Goal: Information Seeking & Learning: Learn about a topic

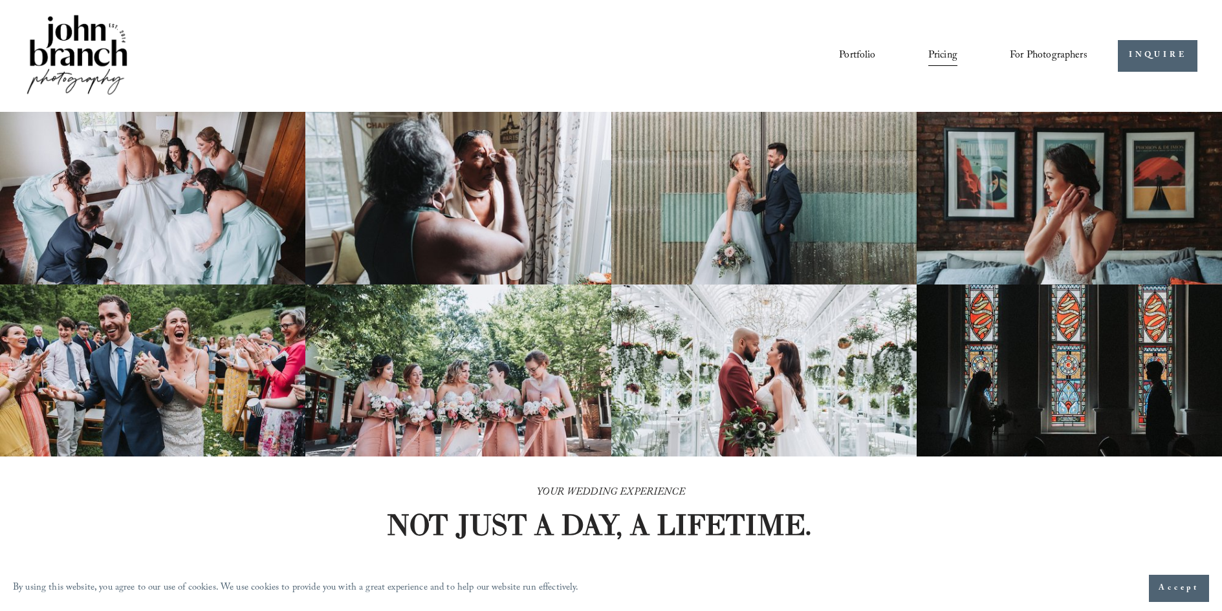
click at [862, 54] on link "Portfolio" at bounding box center [857, 56] width 36 height 22
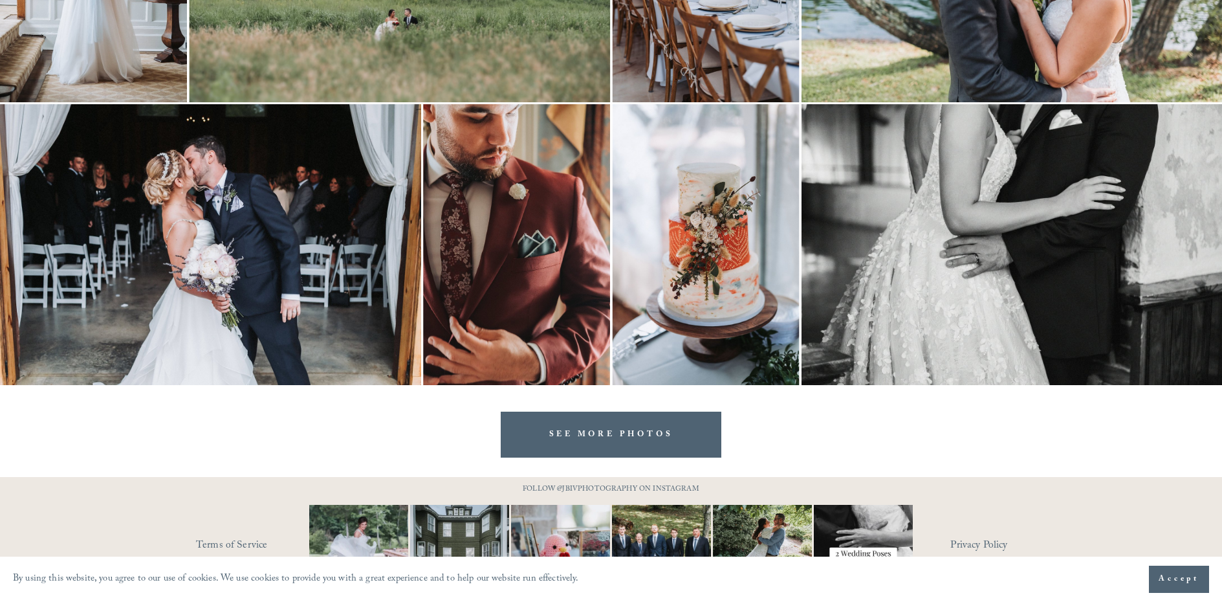
scroll to position [3049, 0]
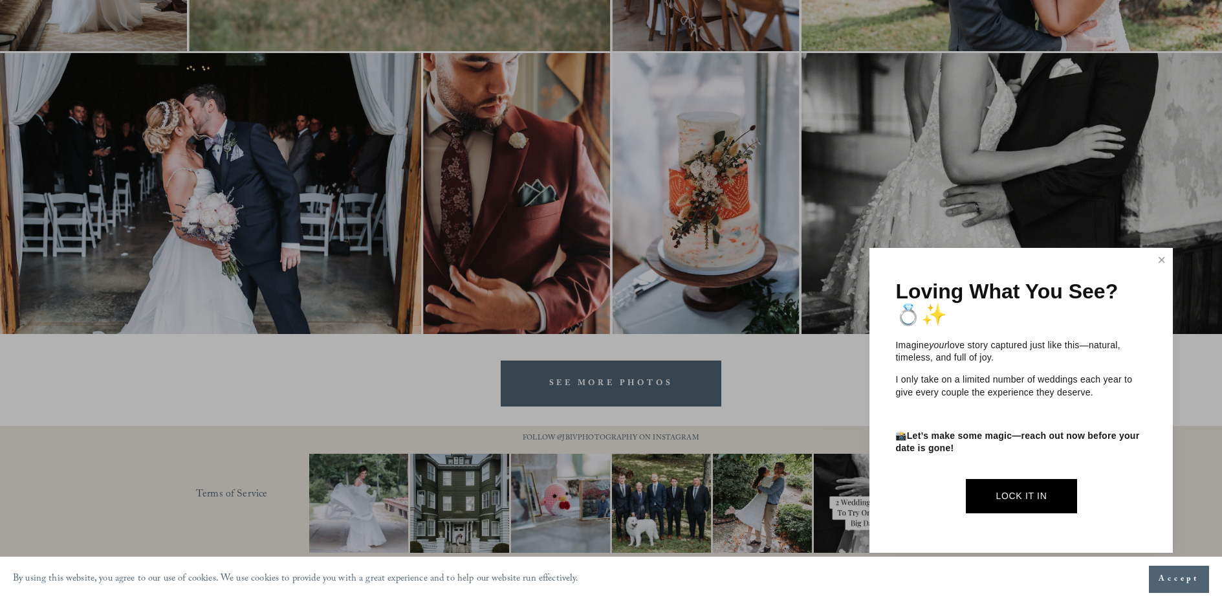
click at [833, 486] on div at bounding box center [611, 301] width 1222 height 602
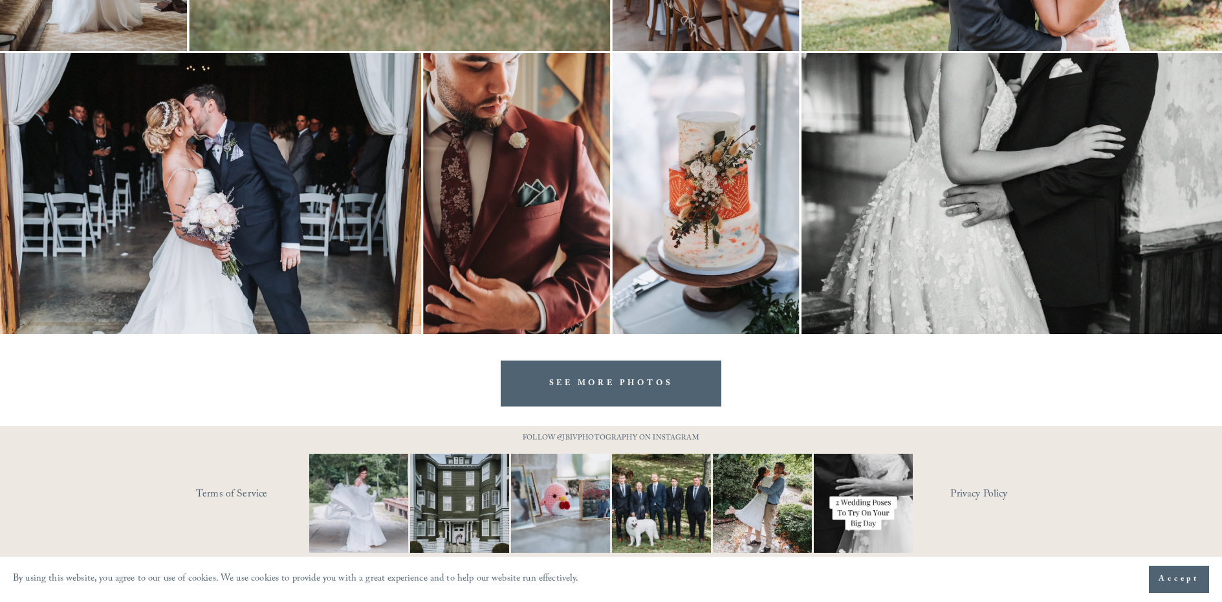
click at [855, 480] on img at bounding box center [863, 502] width 149 height 99
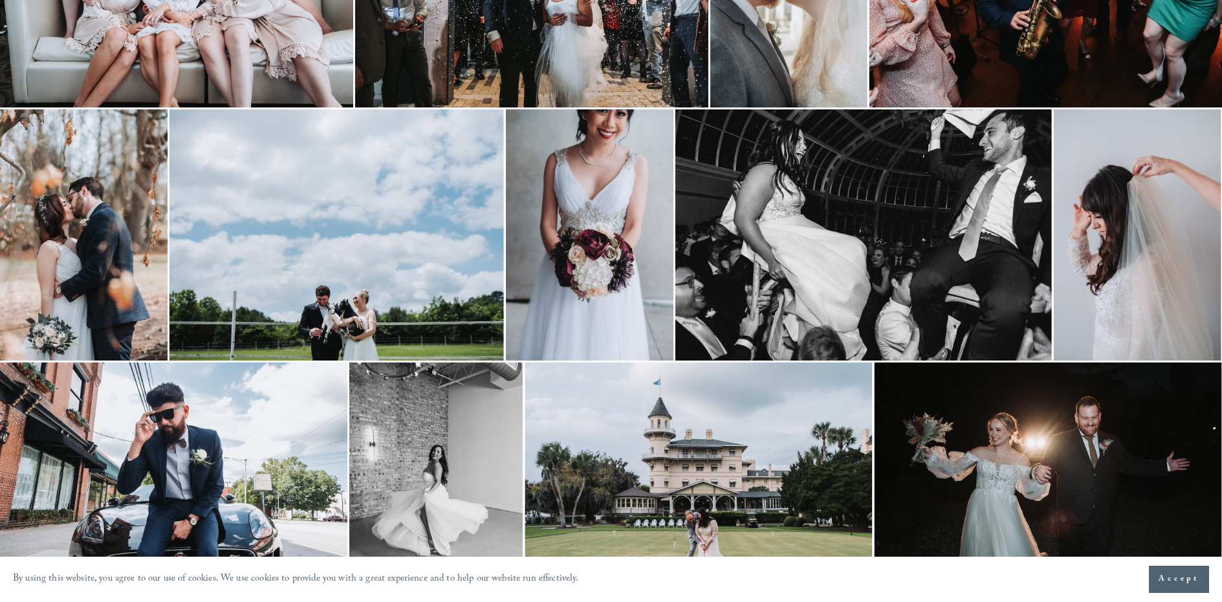
scroll to position [0, 0]
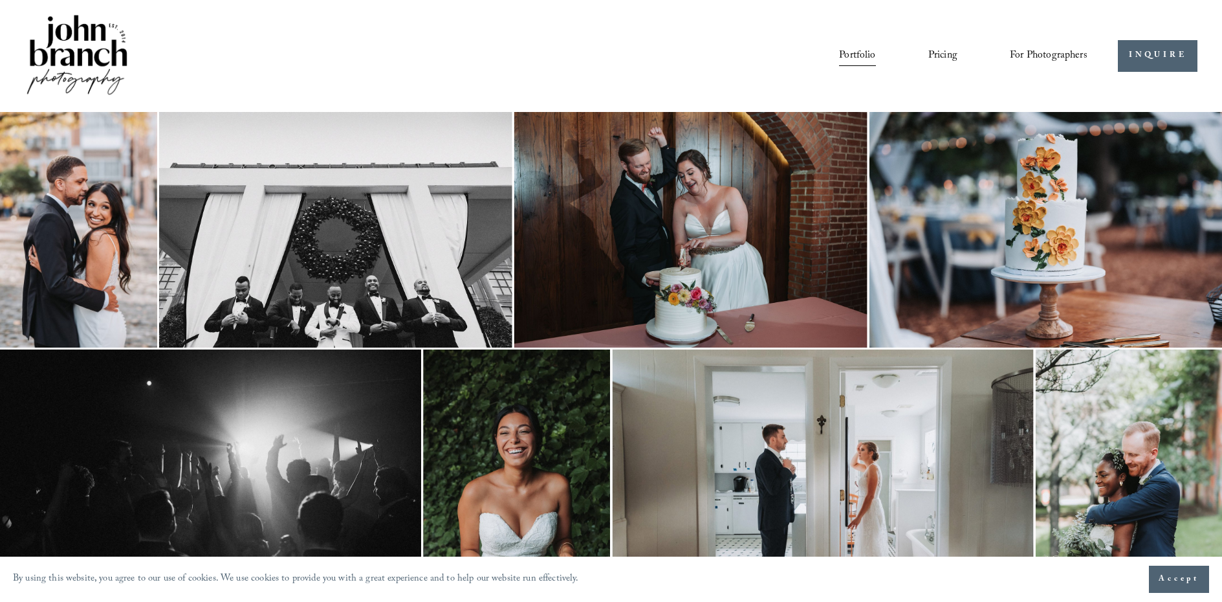
click at [933, 54] on link "Pricing" at bounding box center [942, 56] width 29 height 22
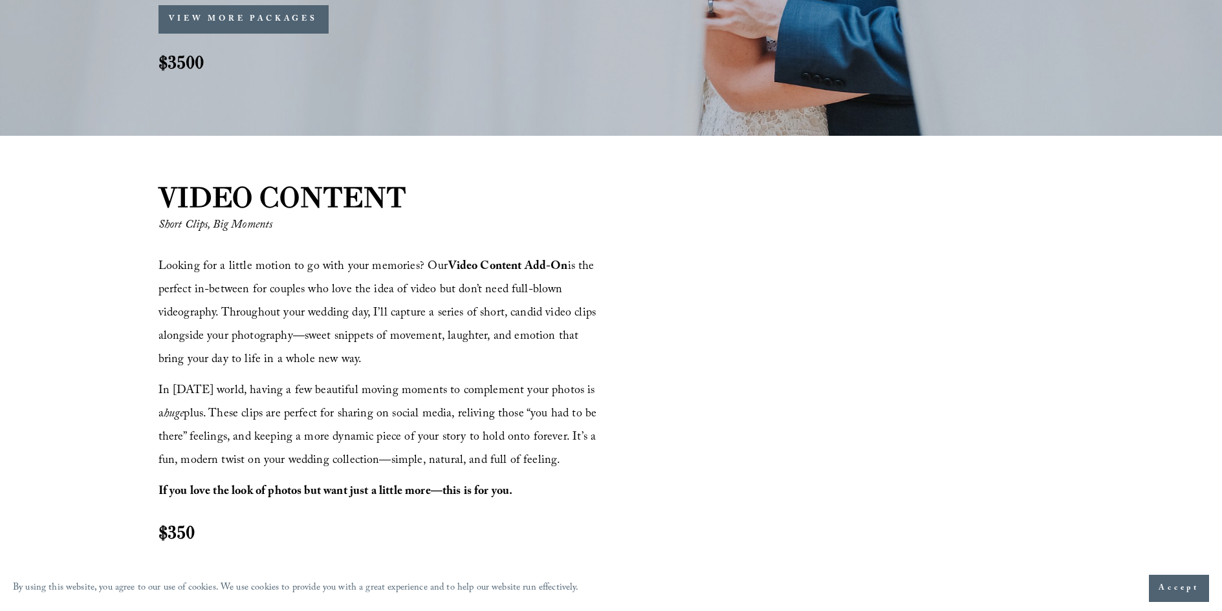
scroll to position [1071, 0]
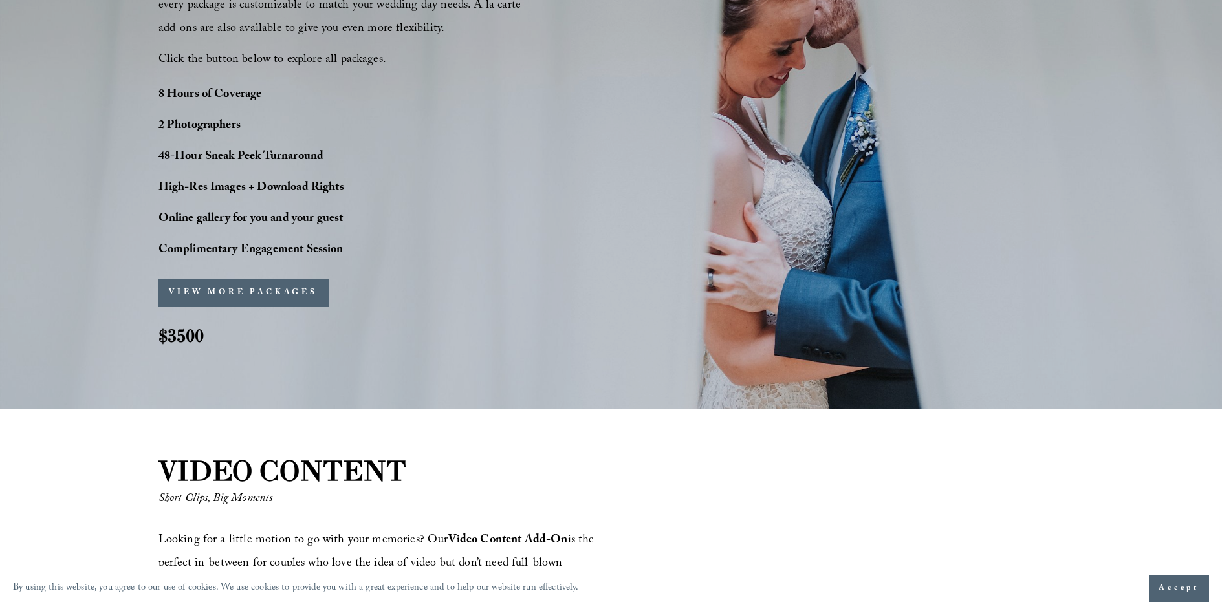
click at [242, 290] on button "VIEW MORE PACKAGES" at bounding box center [243, 293] width 170 height 28
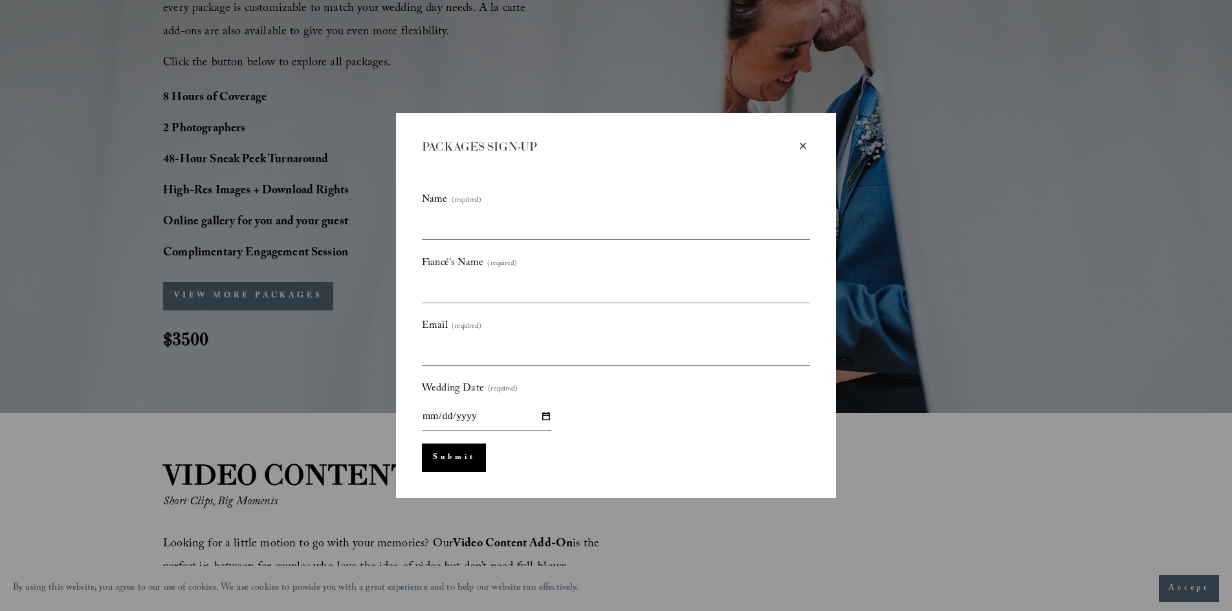
click at [801, 142] on div "×" at bounding box center [803, 146] width 14 height 14
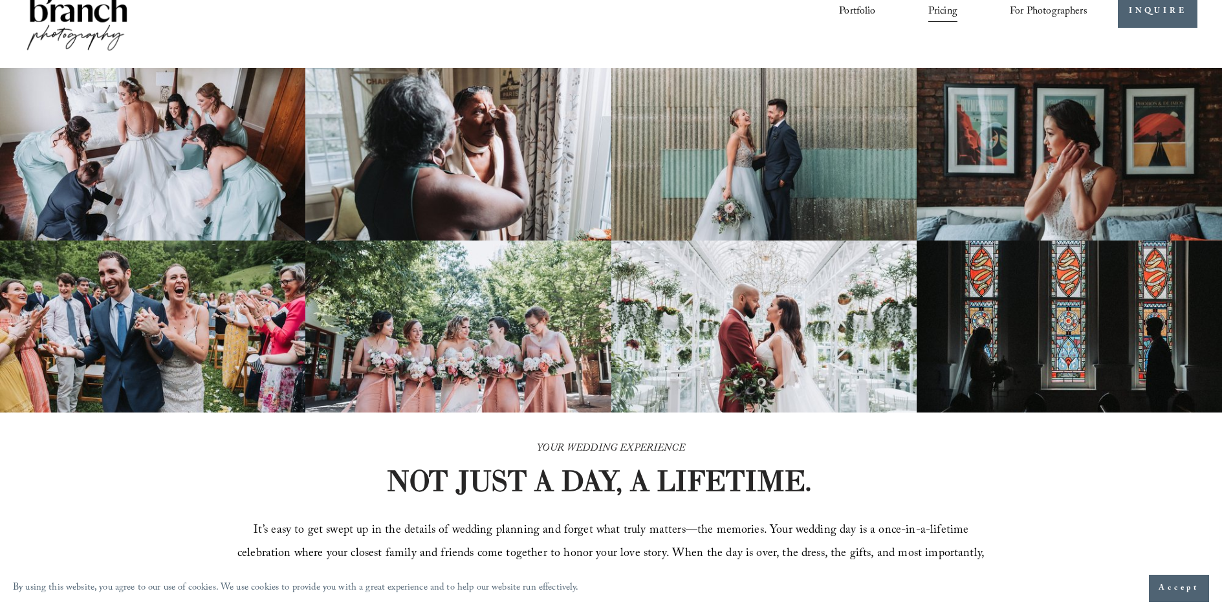
scroll to position [0, 0]
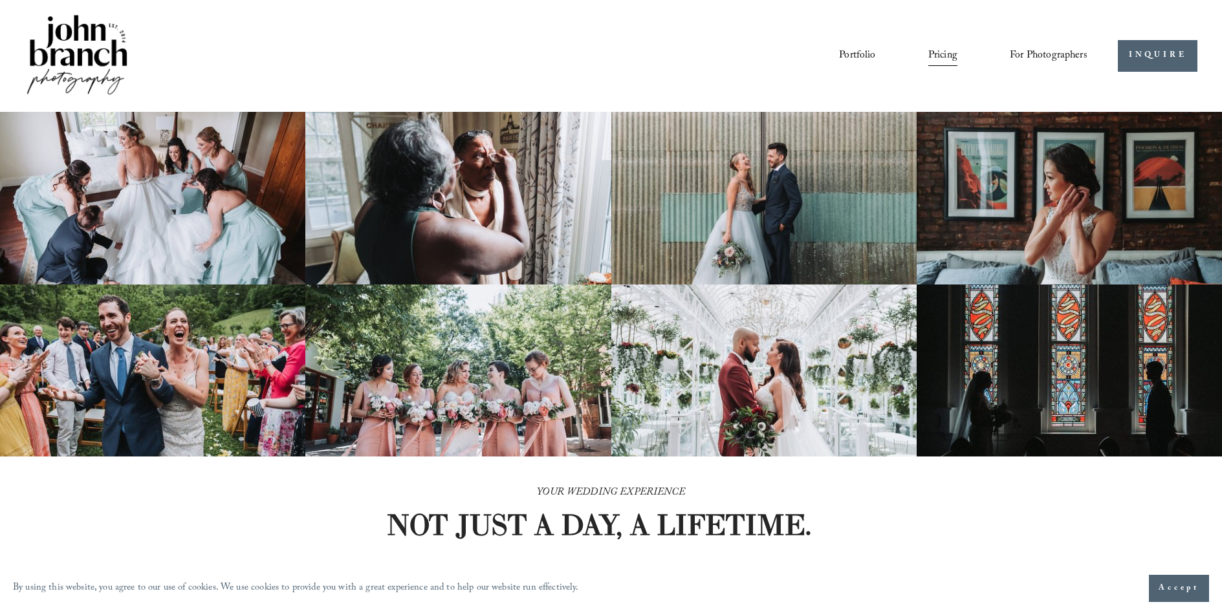
click at [0, 0] on link "Courses" at bounding box center [0, 0] width 0 height 0
click at [856, 55] on link "Portfolio" at bounding box center [857, 56] width 36 height 22
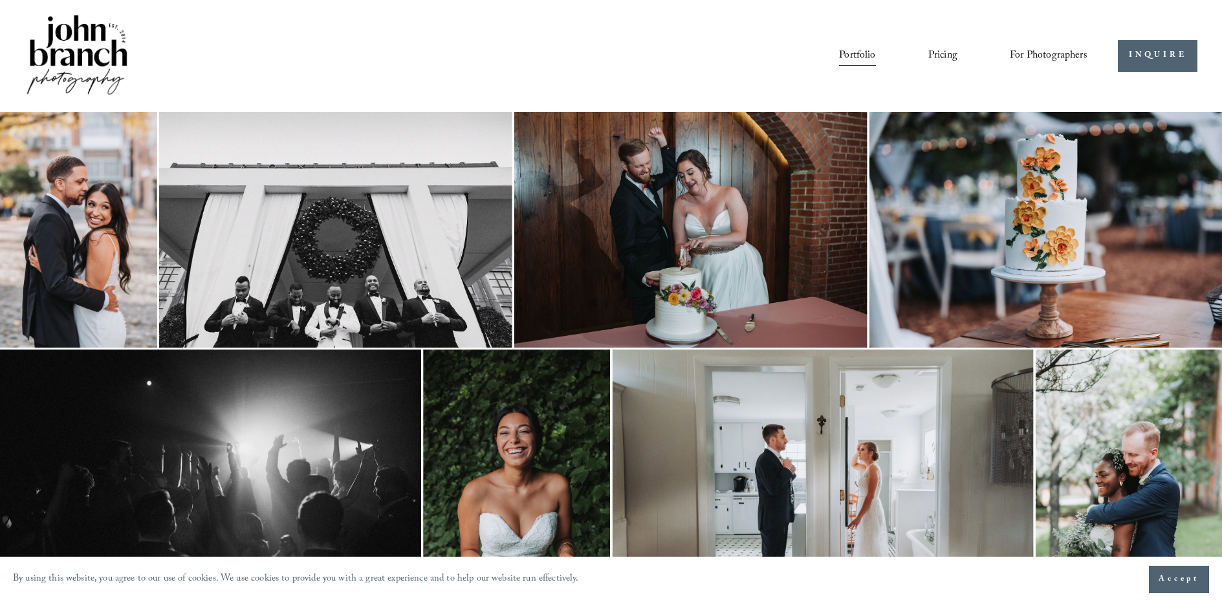
click at [851, 52] on link "Portfolio" at bounding box center [857, 56] width 36 height 22
click at [947, 57] on link "Pricing" at bounding box center [942, 56] width 29 height 22
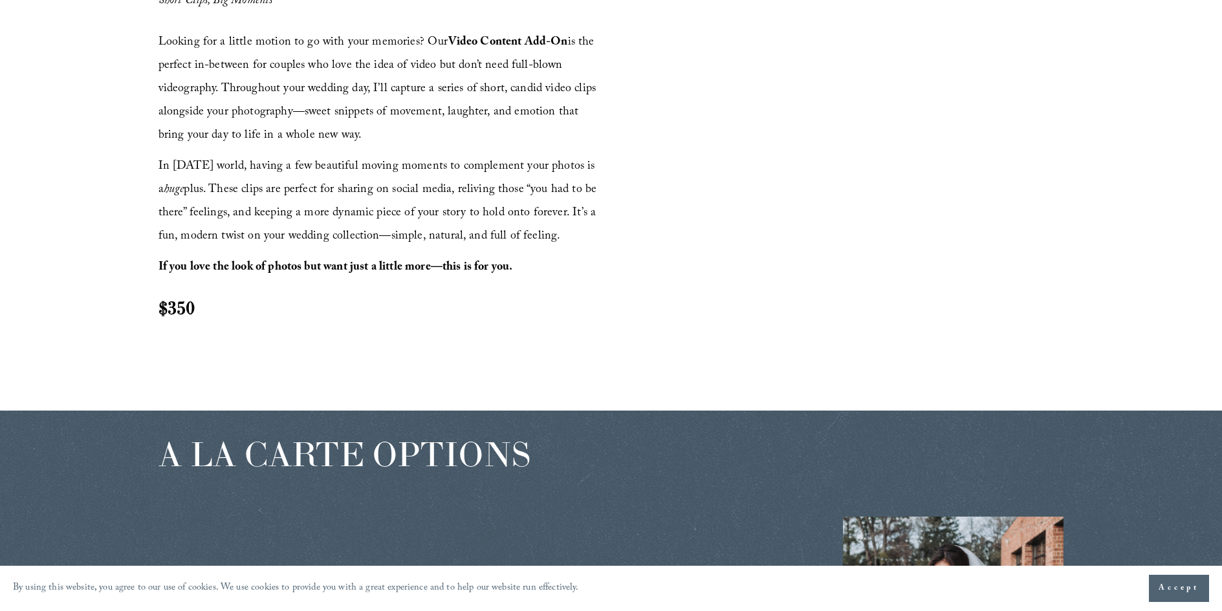
scroll to position [1361, 0]
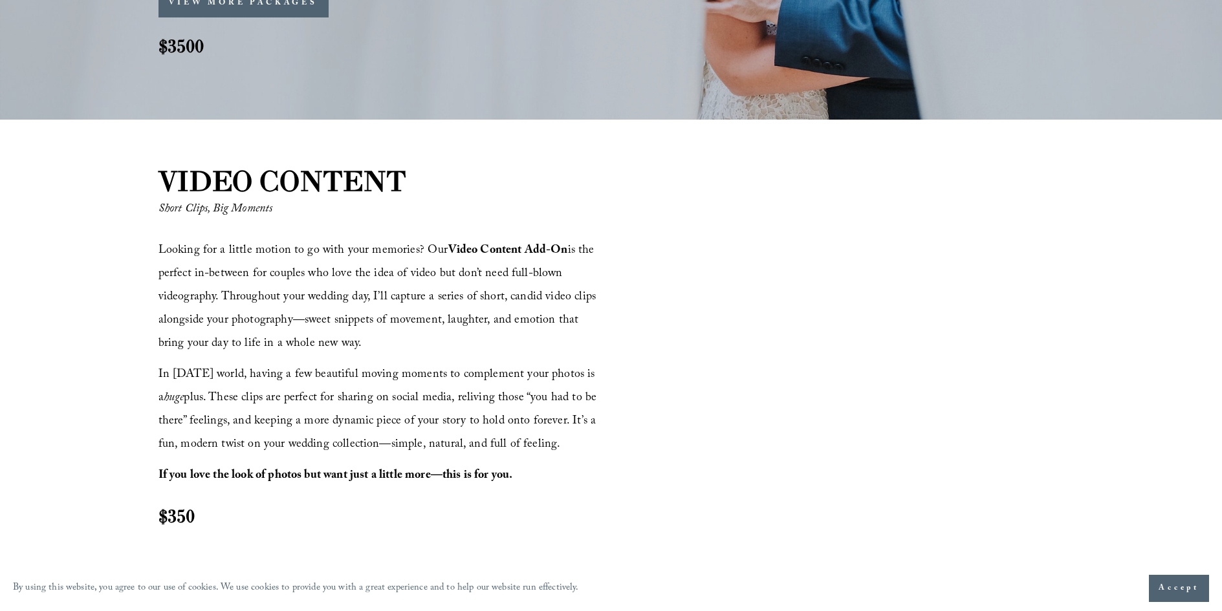
click at [503, 257] on strong "Video Content Add-On" at bounding box center [508, 251] width 120 height 20
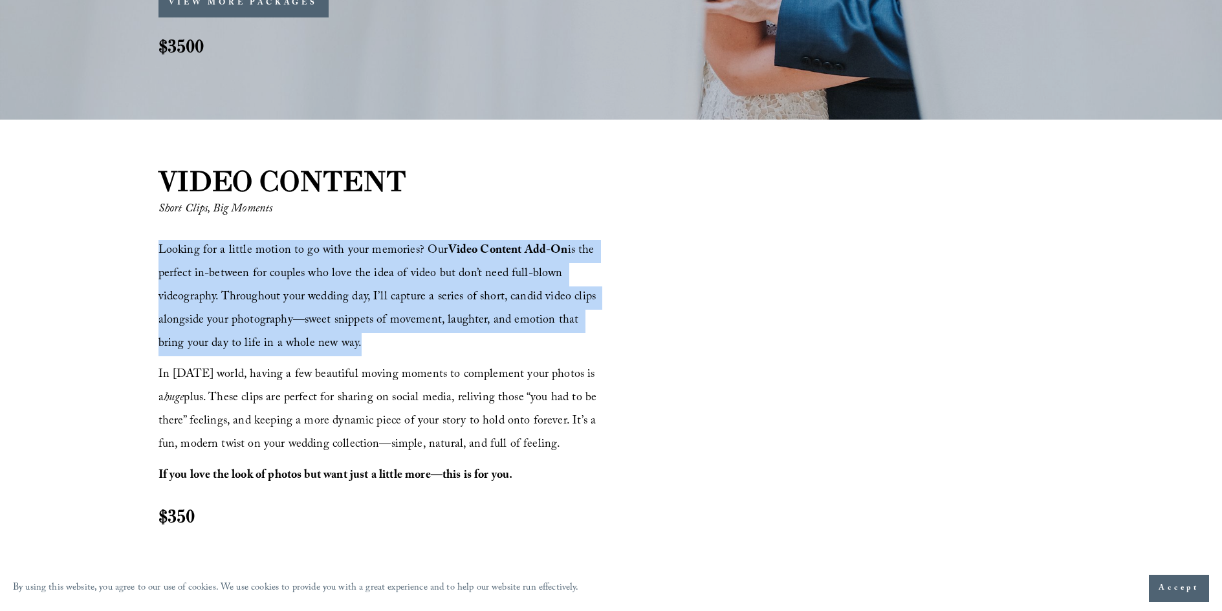
click at [503, 257] on strong "Video Content Add-On" at bounding box center [508, 251] width 120 height 20
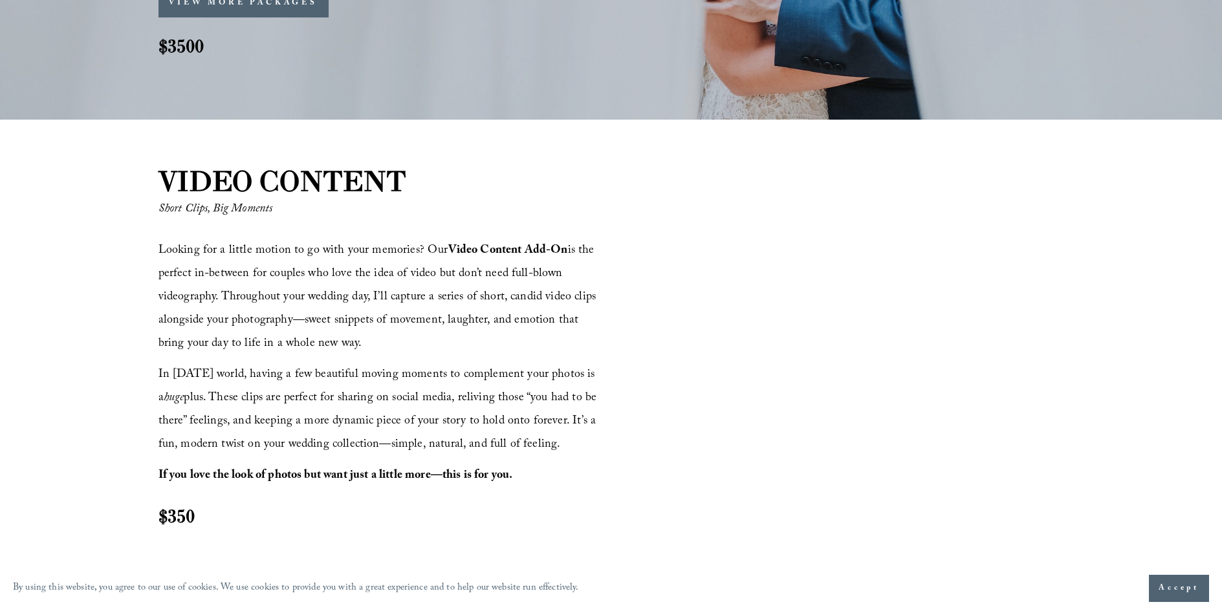
click at [723, 294] on div at bounding box center [839, 367] width 449 height 253
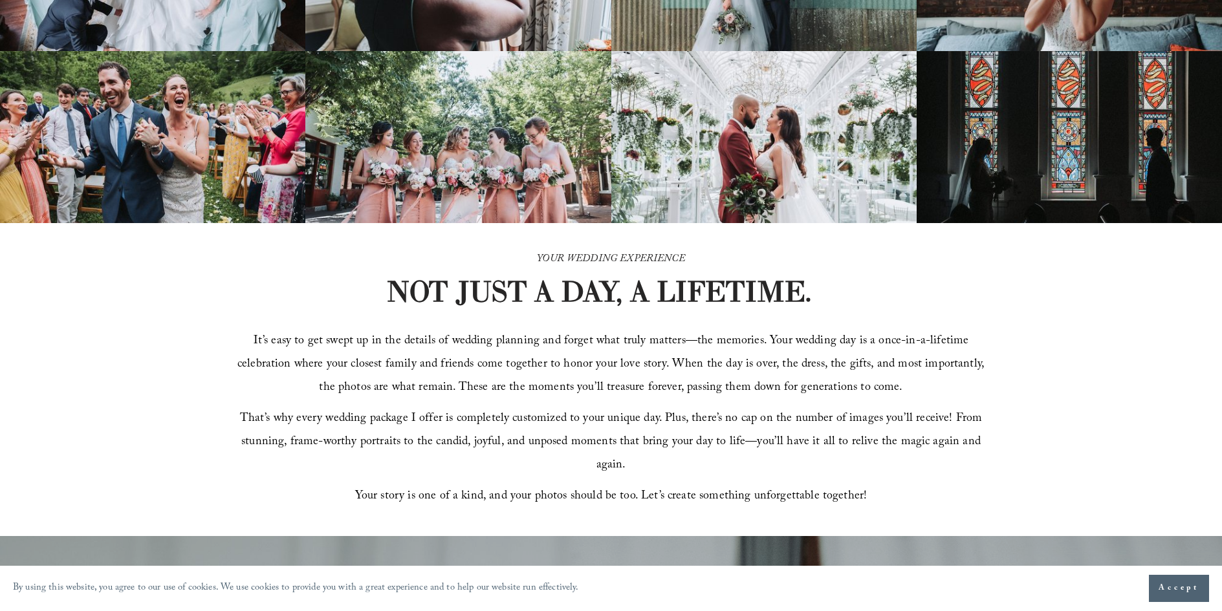
scroll to position [0, 0]
